Goal: Task Accomplishment & Management: Manage account settings

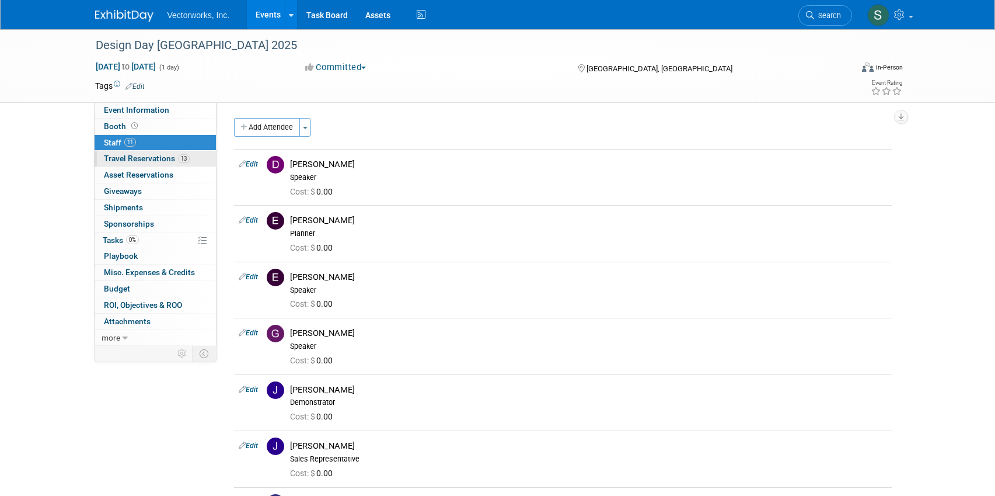
click at [153, 158] on span "Travel Reservations 13" at bounding box center [147, 158] width 86 height 9
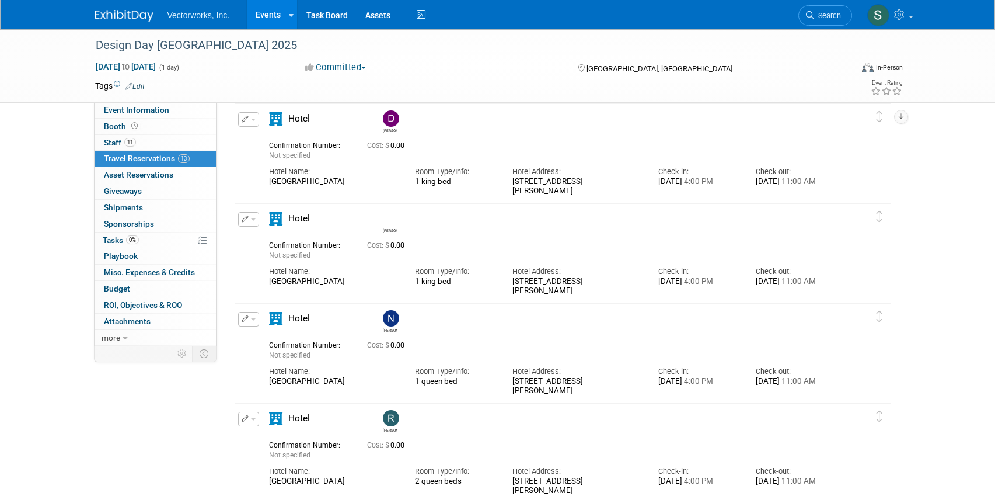
scroll to position [1489, 0]
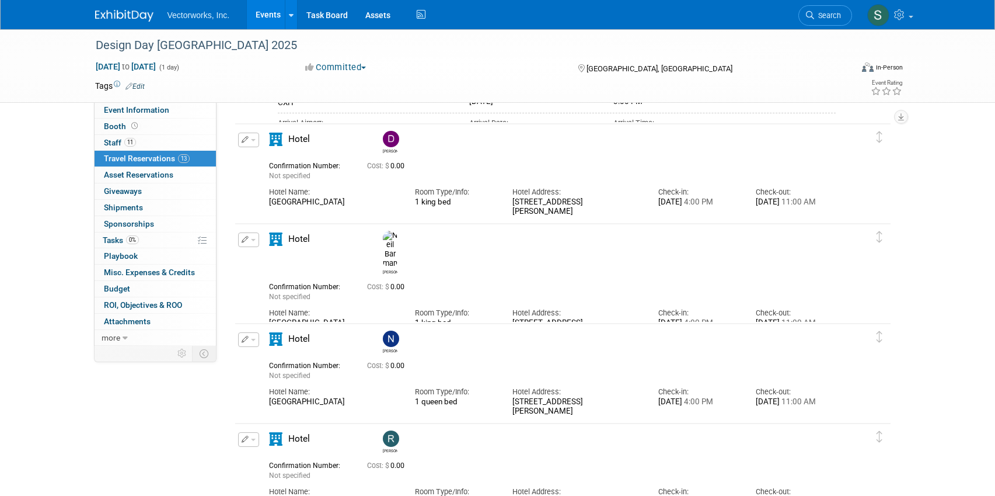
click at [250, 137] on button "button" at bounding box center [248, 140] width 21 height 15
click at [277, 173] on button "Delete Reservation" at bounding box center [288, 179] width 99 height 17
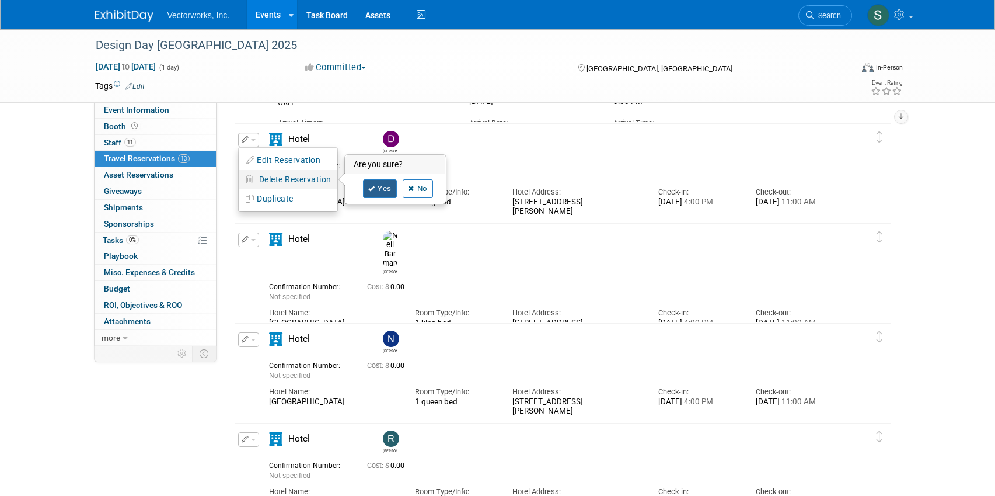
click at [377, 190] on link "Yes" at bounding box center [380, 188] width 34 height 19
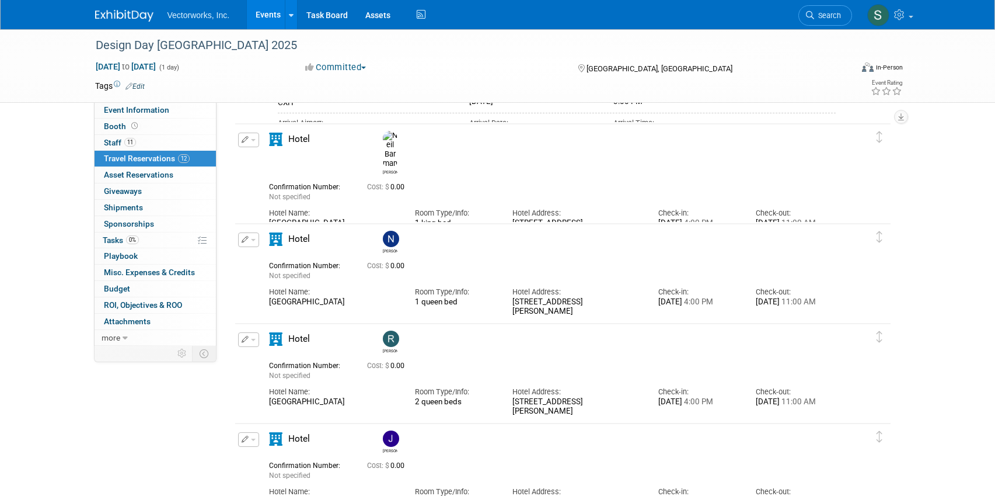
scroll to position [0, 0]
click at [244, 136] on icon "button" at bounding box center [246, 139] width 8 height 7
click at [269, 182] on span "Delete Reservation" at bounding box center [295, 179] width 72 height 9
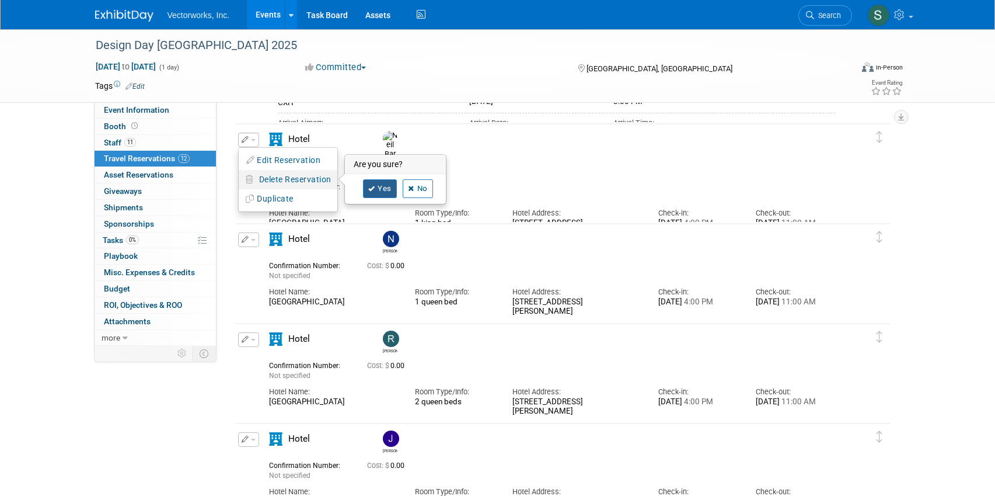
click at [380, 191] on link "Yes" at bounding box center [380, 188] width 34 height 19
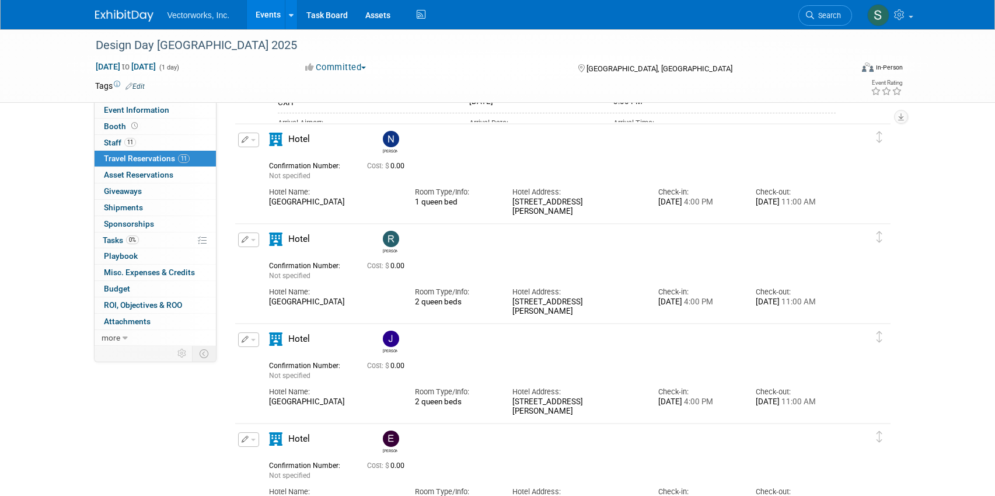
click at [250, 145] on button "button" at bounding box center [248, 140] width 21 height 15
click at [270, 173] on button "Delete Reservation" at bounding box center [288, 179] width 99 height 17
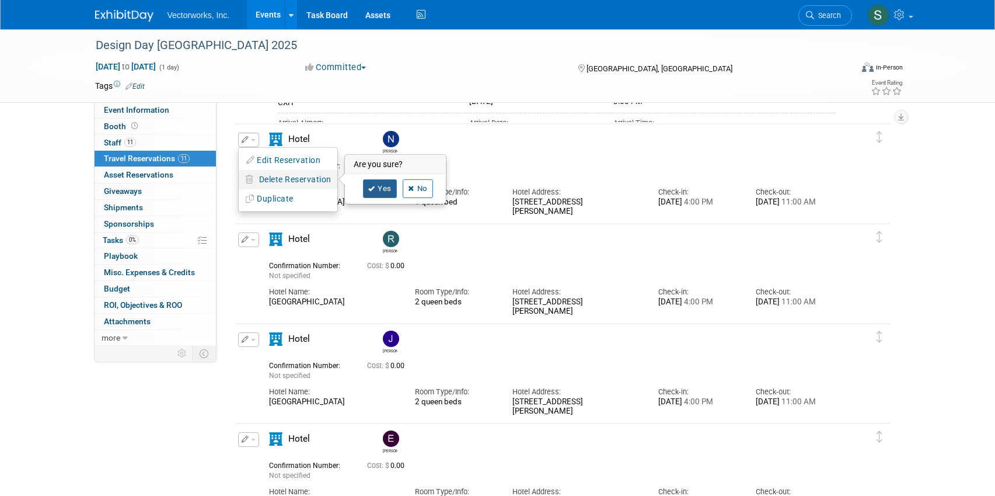
click at [385, 182] on link "Yes" at bounding box center [380, 188] width 34 height 19
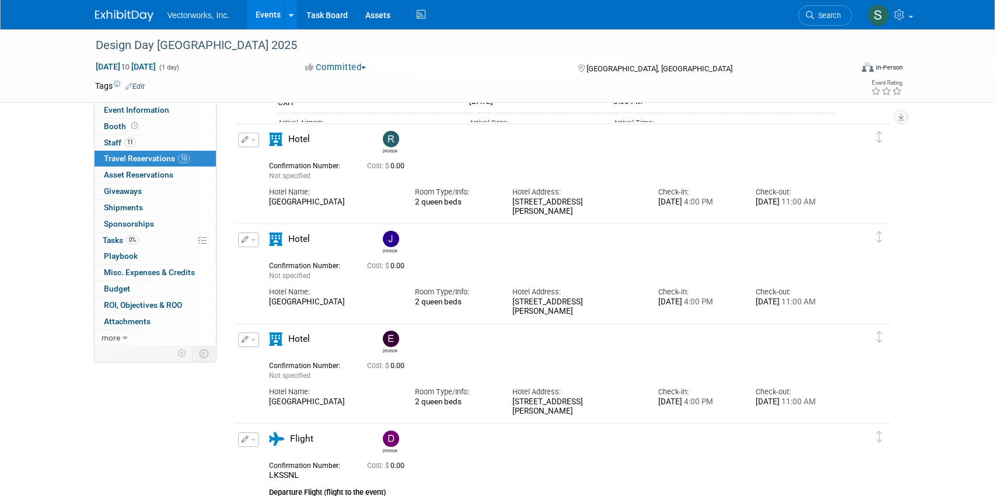
click at [254, 141] on span "button" at bounding box center [253, 140] width 5 height 2
click at [305, 175] on span "Delete Reservation" at bounding box center [295, 179] width 72 height 9
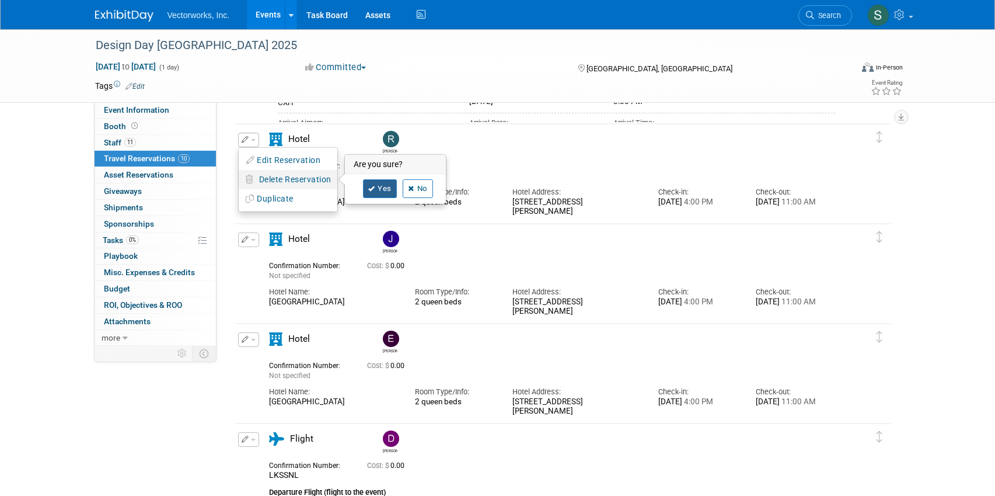
click at [378, 189] on link "Yes" at bounding box center [380, 188] width 34 height 19
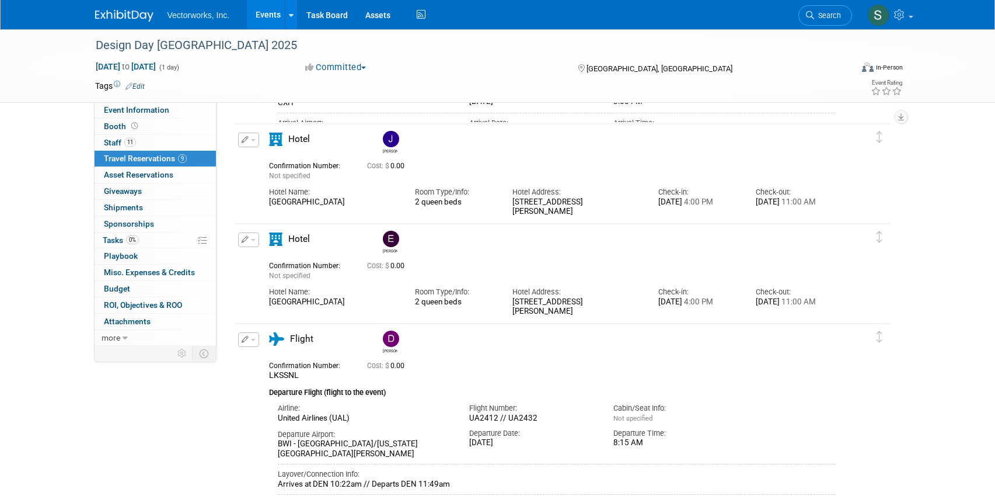
click at [256, 142] on button "button" at bounding box center [248, 140] width 21 height 15
click at [309, 181] on span "Delete Reservation" at bounding box center [295, 179] width 72 height 9
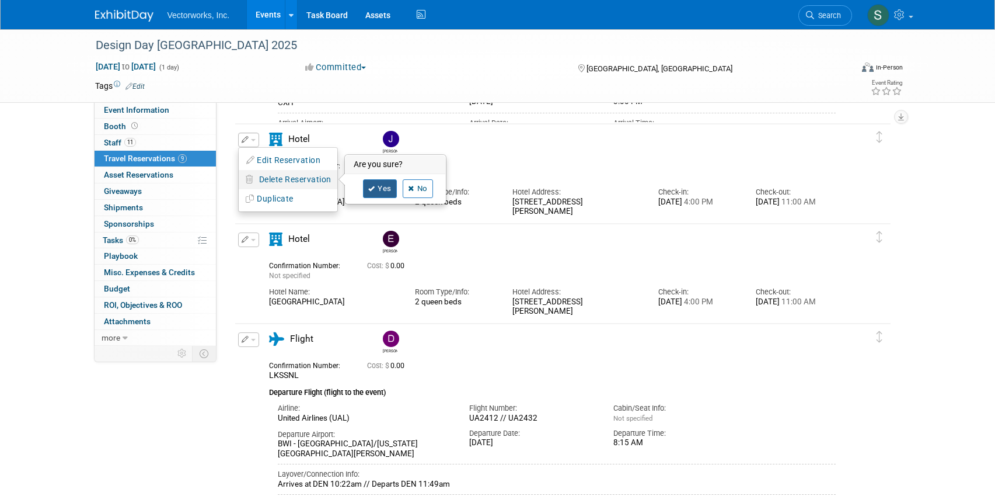
click at [377, 186] on link "Yes" at bounding box center [380, 188] width 34 height 19
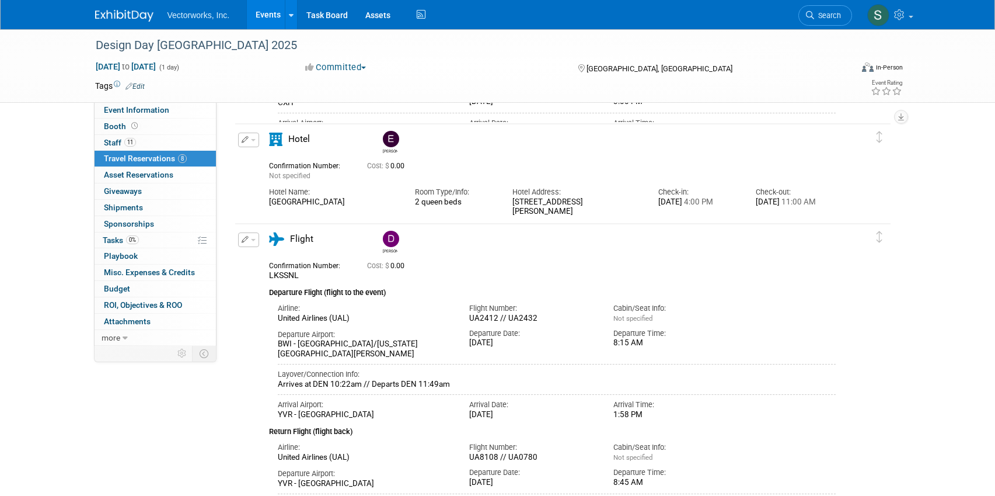
click at [252, 141] on span "button" at bounding box center [253, 140] width 5 height 2
click at [315, 181] on span "Delete Reservation" at bounding box center [295, 179] width 72 height 9
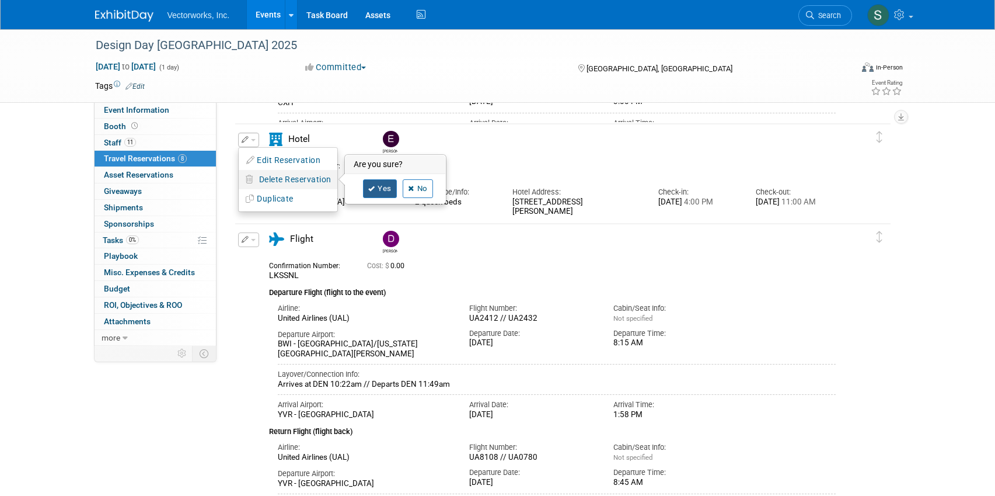
click at [394, 186] on link "Yes" at bounding box center [380, 188] width 34 height 19
